Goal: Transaction & Acquisition: Purchase product/service

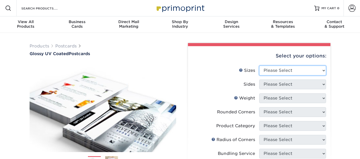
click at [278, 71] on select "Please Select 1.5" x 7" 2" x 4" 2" x 6" 2" x 7" 2" x 8" 2.12" x 5.5" 2.12" x 5.…" at bounding box center [292, 71] width 67 height 10
select select "6.00x11.00"
click at [259, 66] on select "Please Select 1.5" x 7" 2" x 4" 2" x 6" 2" x 7" 2" x 8" 2.12" x 5.5" 2.12" x 5.…" at bounding box center [292, 71] width 67 height 10
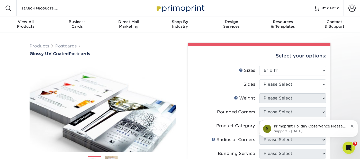
click at [193, 54] on div "Select your options:" at bounding box center [259, 56] width 134 height 20
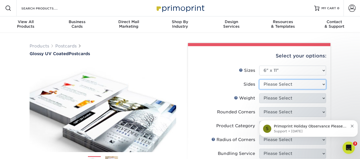
click at [301, 82] on select "Please Select Print Both Sides Print Front Only" at bounding box center [292, 85] width 67 height 10
select select "13abbda7-1d64-4f25-8bb2-c179b224825d"
click at [259, 80] on select "Please Select Print Both Sides Print Front Only" at bounding box center [292, 85] width 67 height 10
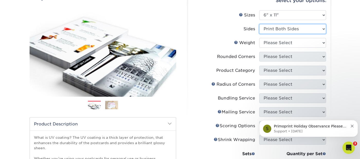
scroll to position [56, 0]
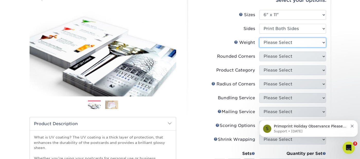
click at [290, 42] on select "Please Select 14PT 16PT 18PT C1S" at bounding box center [292, 43] width 67 height 10
select select "16PT"
click at [259, 38] on select "Please Select 14PT 16PT 18PT C1S" at bounding box center [292, 43] width 67 height 10
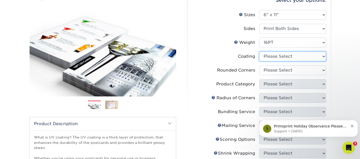
click at [294, 55] on select at bounding box center [292, 57] width 67 height 10
select select "1e8116af-acfc-44b1-83dc-8181aa338834"
click at [259, 52] on select at bounding box center [292, 57] width 67 height 10
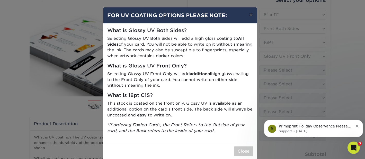
click at [248, 15] on button "×" at bounding box center [251, 14] width 12 height 14
